Goal: Navigation & Orientation: Find specific page/section

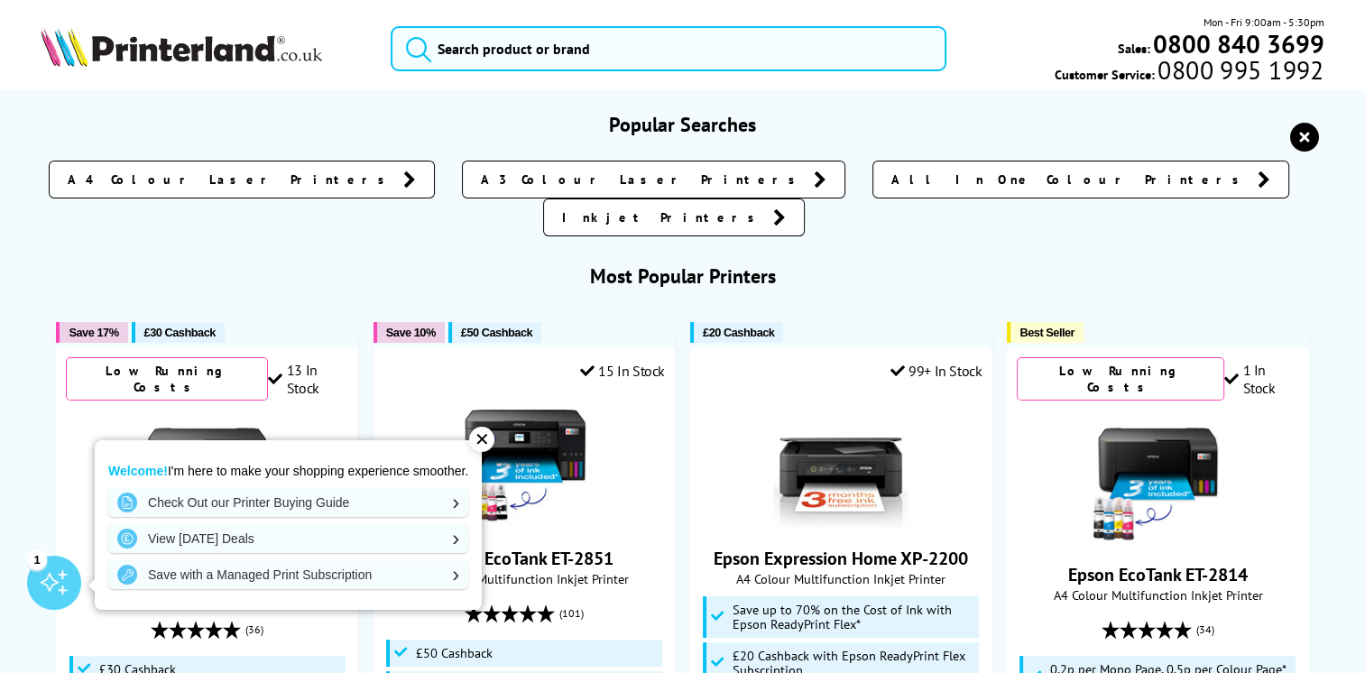
drag, startPoint x: 466, startPoint y: 31, endPoint x: 304, endPoint y: 83, distance: 170.6
click at [304, 83] on div "Mon - Fri 9:00am - 5:30pm Sales: 0800 840 3699 Customer Service: 0800 995 1992" at bounding box center [682, 53] width 1365 height 79
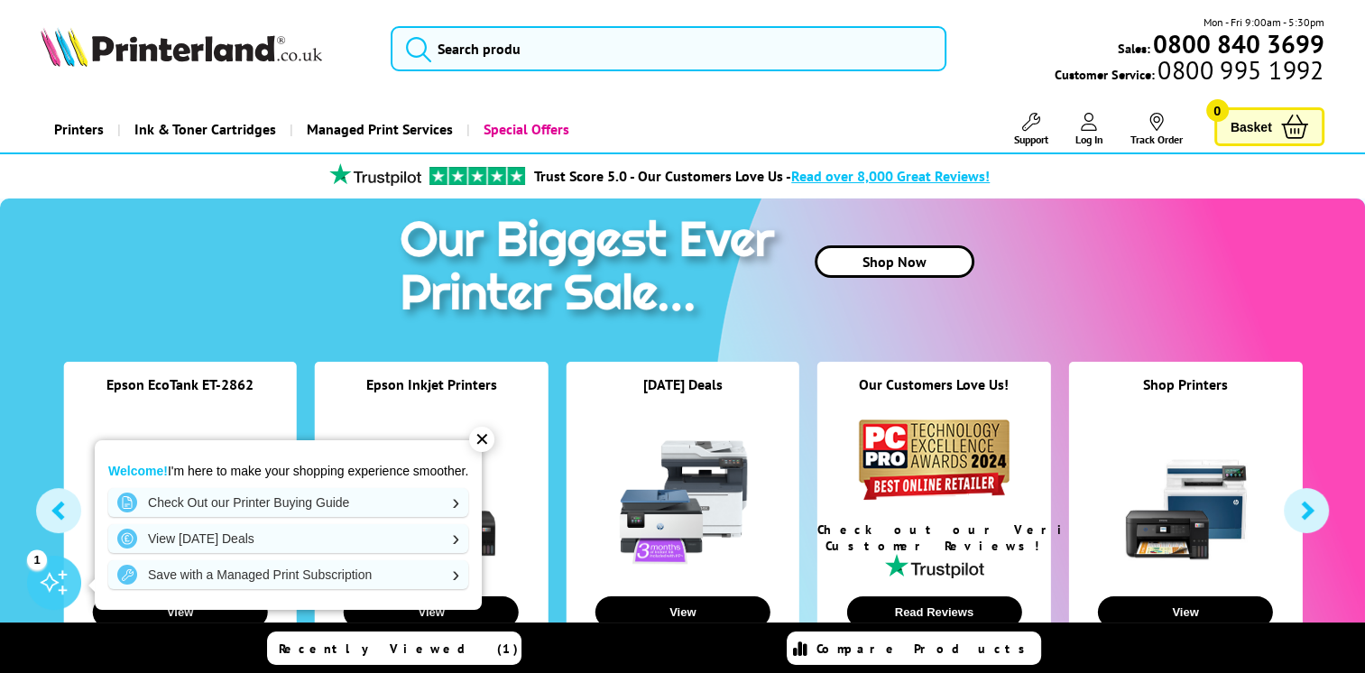
click at [304, 83] on div "Mon - Fri 9:00am - 5:30pm Sales: 0800 840 3699 Customer Service: 0800 995 1992" at bounding box center [682, 53] width 1365 height 79
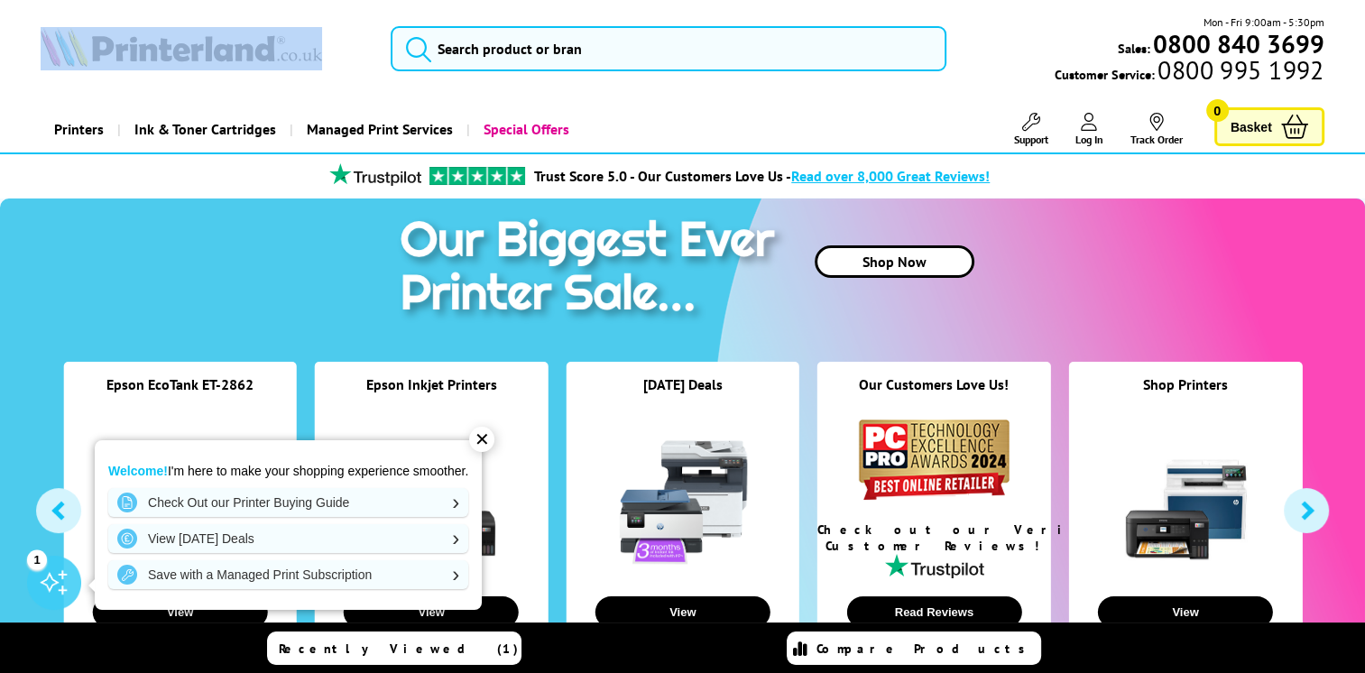
click at [304, 83] on div "Mon - Fri 9:00am - 5:30pm Sales: 0800 840 3699 Customer Service: 0800 995 1992" at bounding box center [682, 53] width 1365 height 79
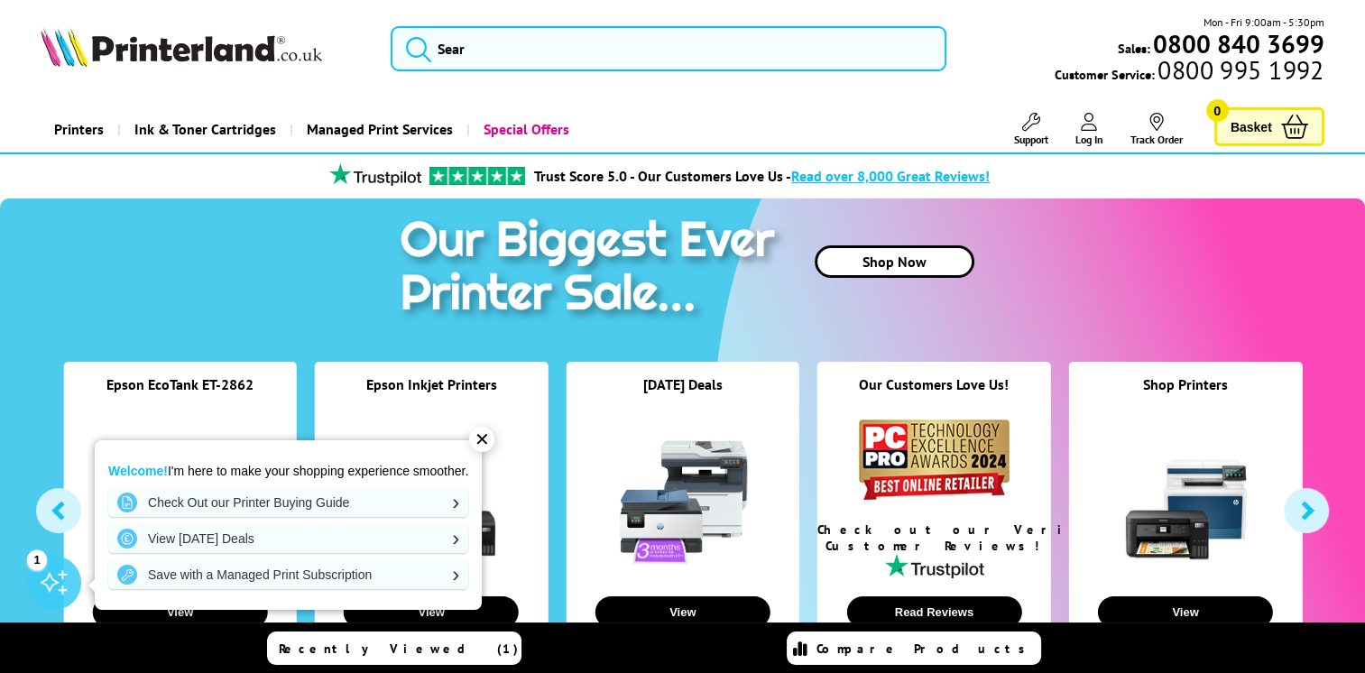
click at [635, 99] on header "Mon - Fri 9:00am - 5:30pm Sales: 0800 840 3699 Customer Service: 0800 995 1992" at bounding box center [682, 77] width 1365 height 154
click at [693, 102] on header "Mon - Fri 9:00am - 5:30pm Sales: 0800 840 3699 Customer Service: 0800 995 1992" at bounding box center [682, 77] width 1365 height 154
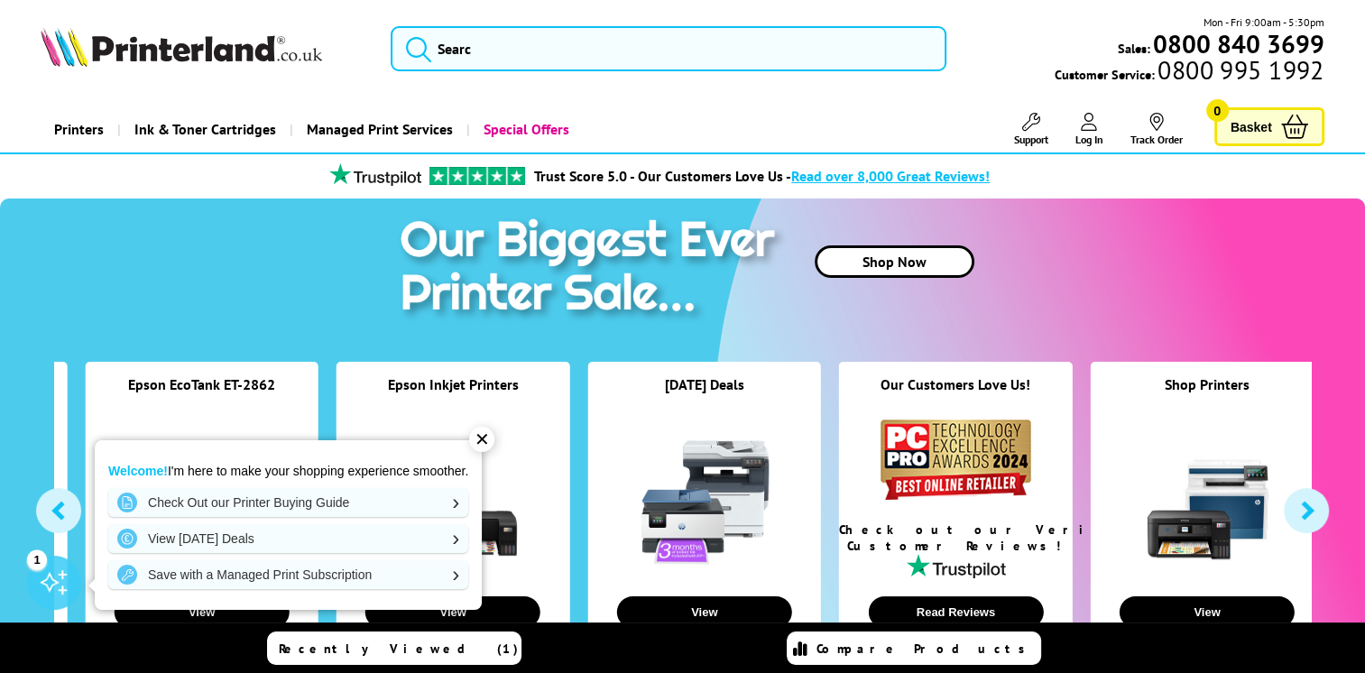
click at [485, 448] on div "✕" at bounding box center [481, 439] width 25 height 25
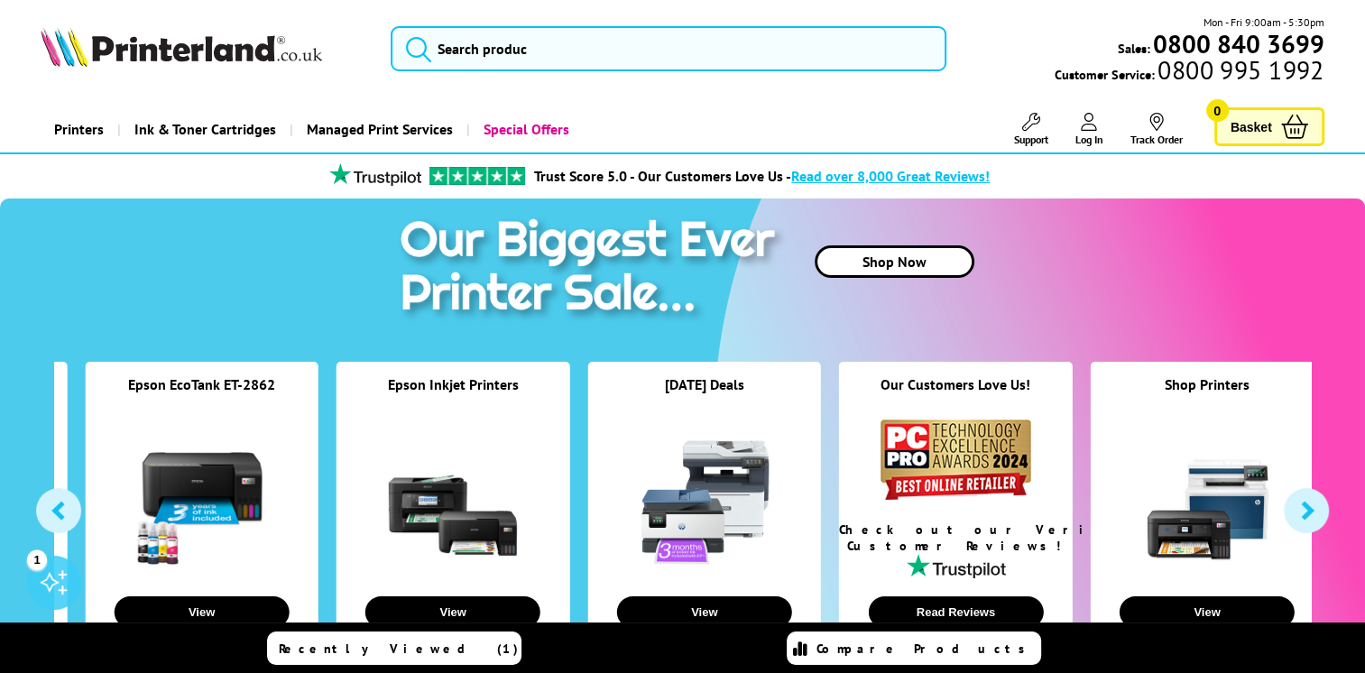
click at [485, 448] on link at bounding box center [452, 501] width 135 height 135
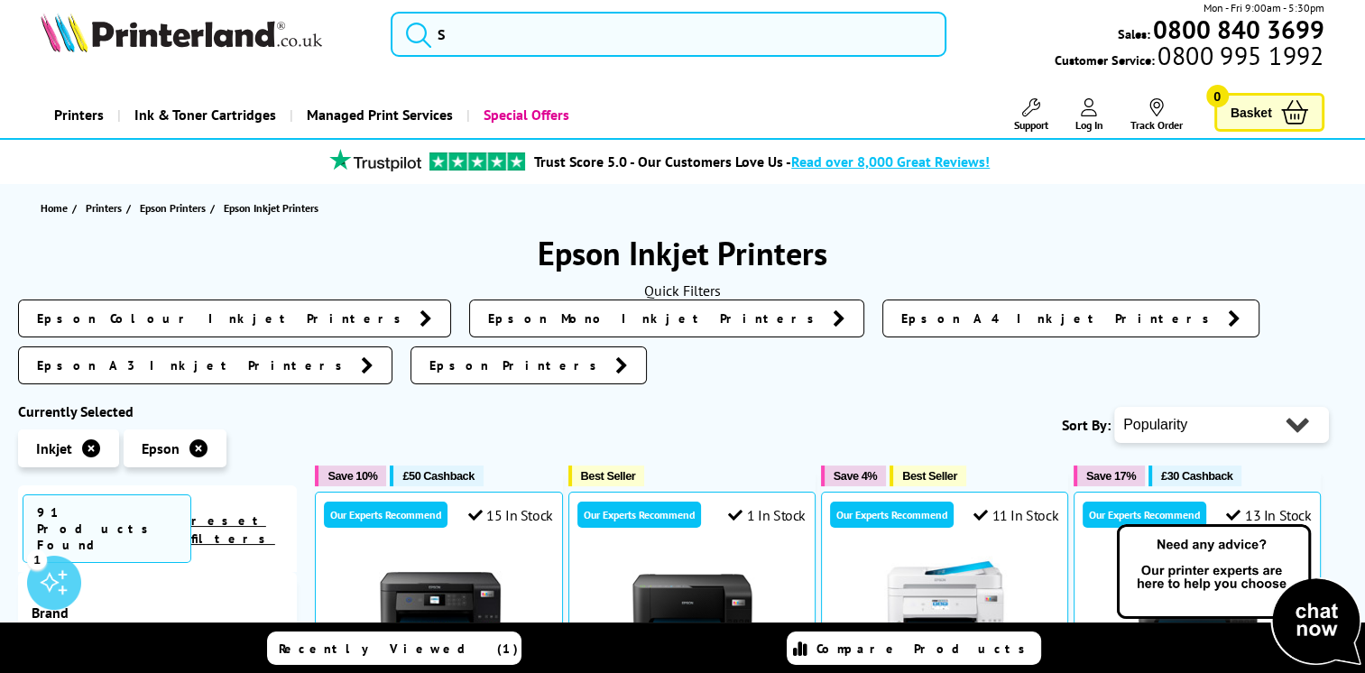
click at [815, 92] on div "Printers Laser Printers Colour Laser Printers A4 Colour Laser Printers A3 Colou…" at bounding box center [682, 115] width 1283 height 46
